Goal: Find specific page/section: Find specific page/section

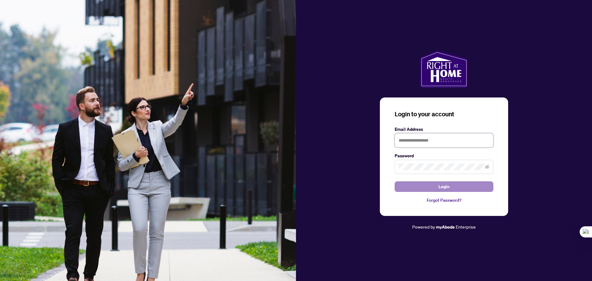
type input "**********"
click at [419, 189] on button "Login" at bounding box center [444, 186] width 99 height 10
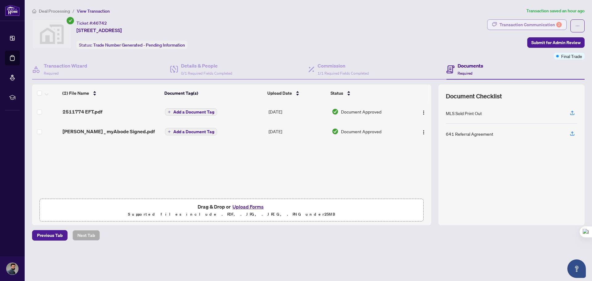
click at [521, 25] on div "Transaction Communication 2" at bounding box center [531, 25] width 62 height 10
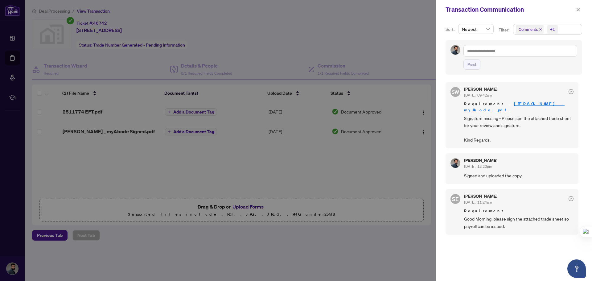
click at [343, 49] on div at bounding box center [296, 140] width 592 height 281
drag, startPoint x: 579, startPoint y: 11, endPoint x: 576, endPoint y: 10, distance: 3.2
click at [578, 11] on icon "close" at bounding box center [578, 9] width 4 height 4
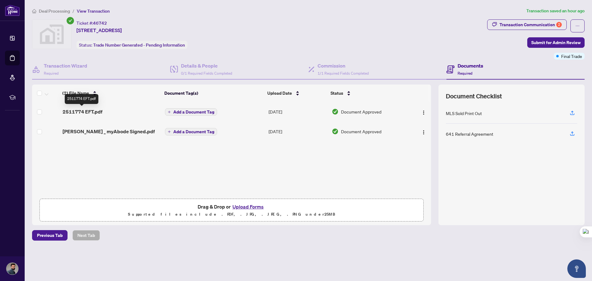
click at [70, 110] on span "2511774 EFT.pdf" at bounding box center [83, 111] width 40 height 7
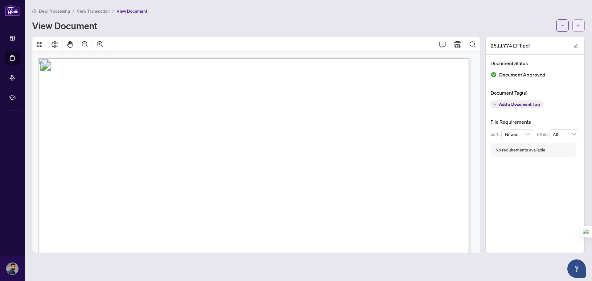
click at [578, 24] on icon "arrow-left" at bounding box center [578, 25] width 4 height 4
